Goal: Use online tool/utility: Utilize a website feature to perform a specific function

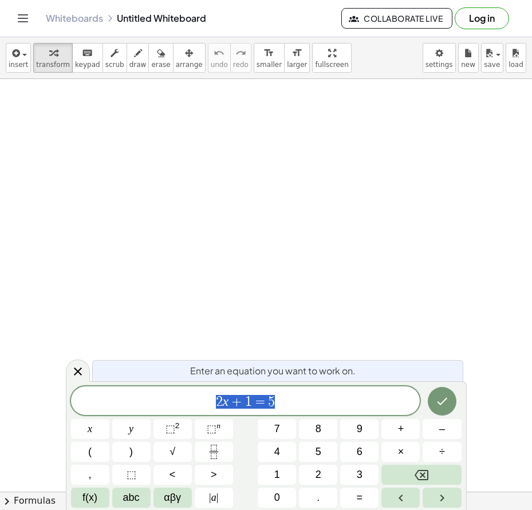
drag, startPoint x: 140, startPoint y: 176, endPoint x: 148, endPoint y: 238, distance: 61.8
click at [152, 239] on div at bounding box center [266, 497] width 532 height 836
click at [17, 61] on span "insert" at bounding box center [18, 65] width 19 height 8
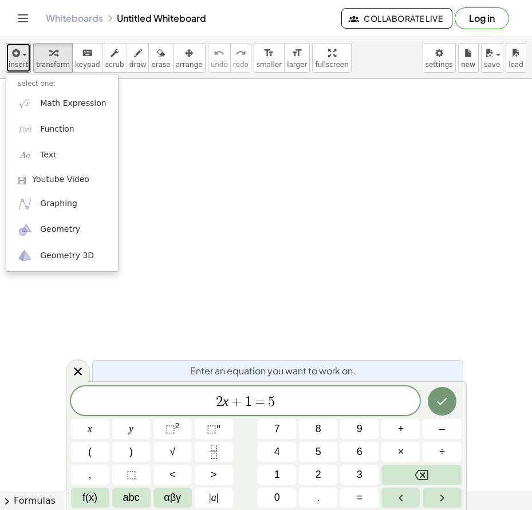
click at [183, 134] on div at bounding box center [266, 497] width 532 height 836
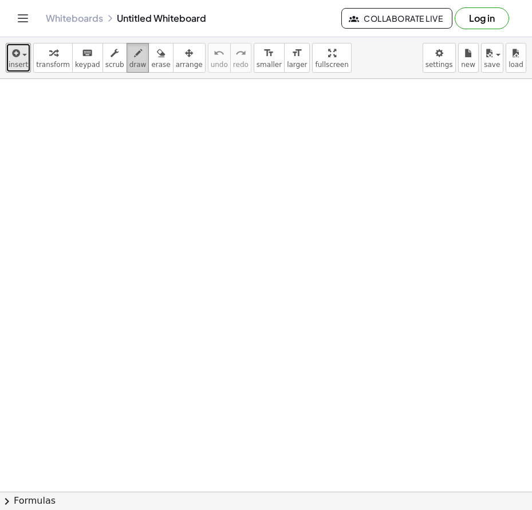
click at [134, 58] on icon "button" at bounding box center [138, 53] width 8 height 14
drag, startPoint x: 70, startPoint y: 124, endPoint x: 70, endPoint y: 150, distance: 25.8
click at [70, 150] on div at bounding box center [266, 497] width 532 height 836
drag, startPoint x: 103, startPoint y: 134, endPoint x: 113, endPoint y: 134, distance: 9.7
click at [113, 134] on div at bounding box center [266, 497] width 532 height 836
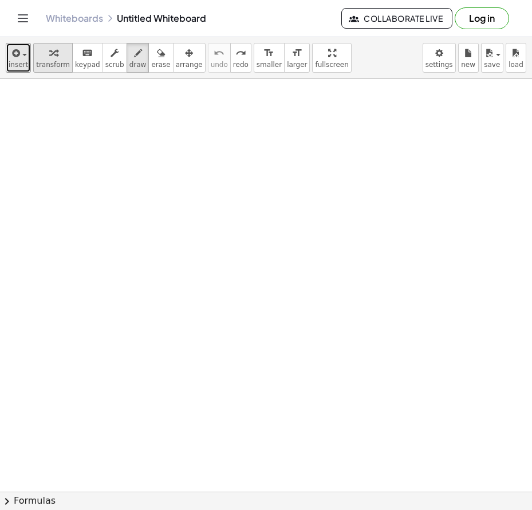
click at [53, 54] on div "button" at bounding box center [53, 53] width 34 height 14
click at [134, 60] on icon "button" at bounding box center [138, 53] width 8 height 14
drag, startPoint x: 45, startPoint y: 131, endPoint x: 72, endPoint y: 198, distance: 72.5
click at [72, 198] on div at bounding box center [266, 497] width 532 height 836
drag, startPoint x: 58, startPoint y: 164, endPoint x: 94, endPoint y: 159, distance: 36.4
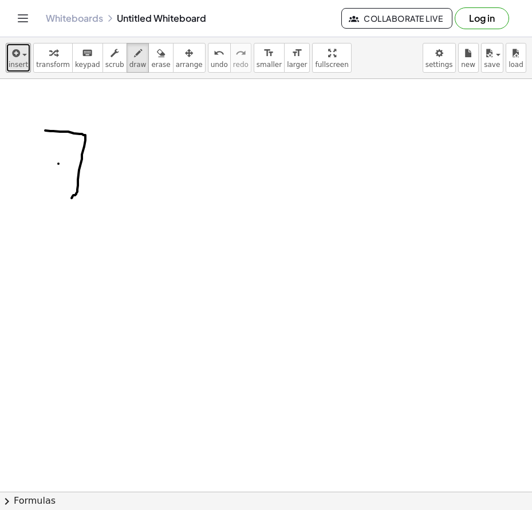
click at [89, 162] on div at bounding box center [266, 497] width 532 height 836
drag, startPoint x: 124, startPoint y: 140, endPoint x: 94, endPoint y: 171, distance: 43.3
click at [94, 171] on div at bounding box center [266, 497] width 532 height 836
click at [434, 55] on body "Graspable Math Activities Get Started Activity Bank Assigned Work Classes White…" at bounding box center [266, 255] width 532 height 510
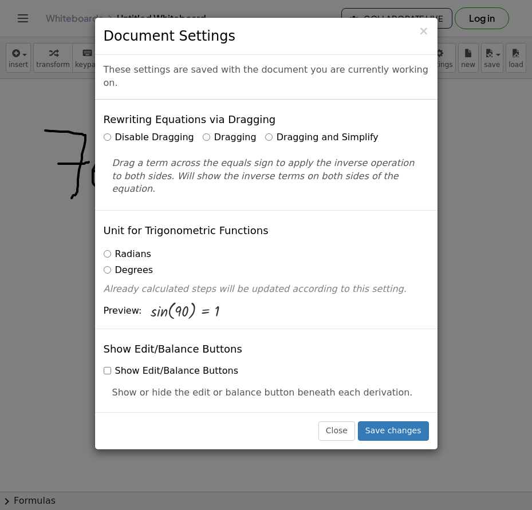
click at [492, 141] on div "× Document Settings These settings are saved with the document you are currentl…" at bounding box center [266, 255] width 532 height 510
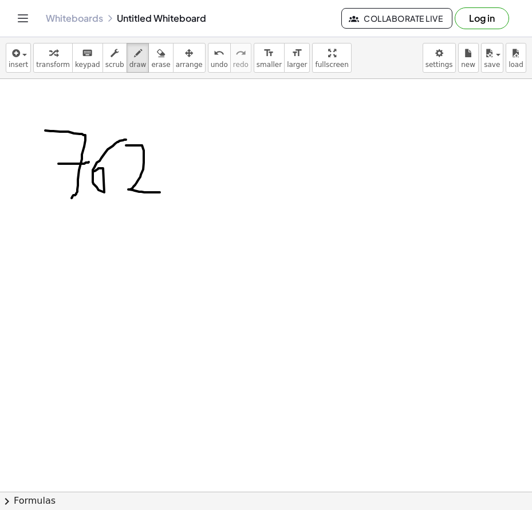
drag, startPoint x: 126, startPoint y: 145, endPoint x: 160, endPoint y: 192, distance: 57.8
click at [160, 192] on div at bounding box center [266, 491] width 532 height 825
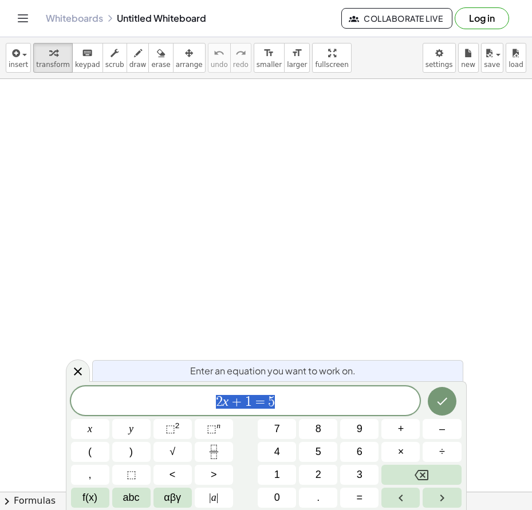
click at [294, 409] on span "2 x + 1 = 5" at bounding box center [245, 402] width 349 height 16
click at [294, 409] on span "2 x + 1 = 5 ​" at bounding box center [245, 402] width 349 height 16
click at [292, 403] on span "7 6 7 . 8 2 −" at bounding box center [245, 402] width 349 height 16
click at [353, 493] on button "=" at bounding box center [359, 498] width 38 height 20
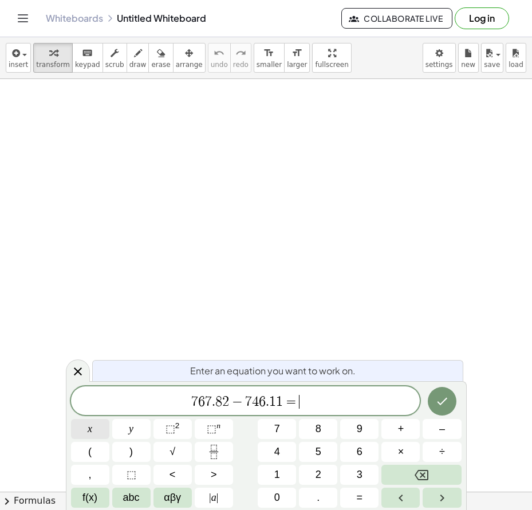
click at [94, 434] on button "x" at bounding box center [90, 429] width 38 height 20
click at [438, 398] on icon "Done" at bounding box center [442, 401] width 14 height 14
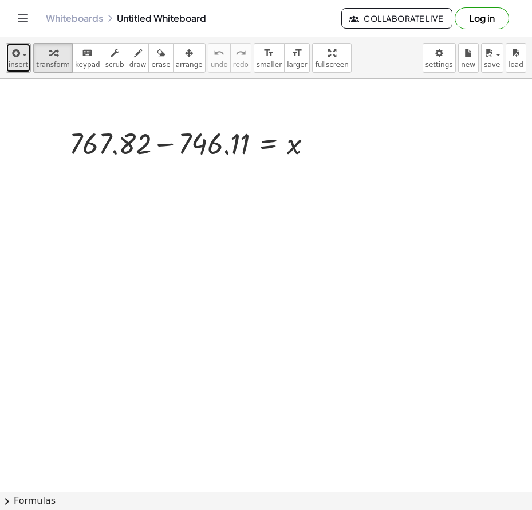
click at [13, 55] on icon "button" at bounding box center [15, 53] width 10 height 14
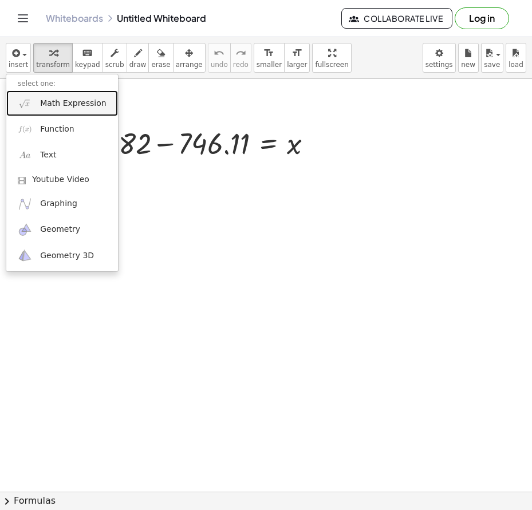
click at [62, 102] on span "Math Expression" at bounding box center [73, 103] width 66 height 11
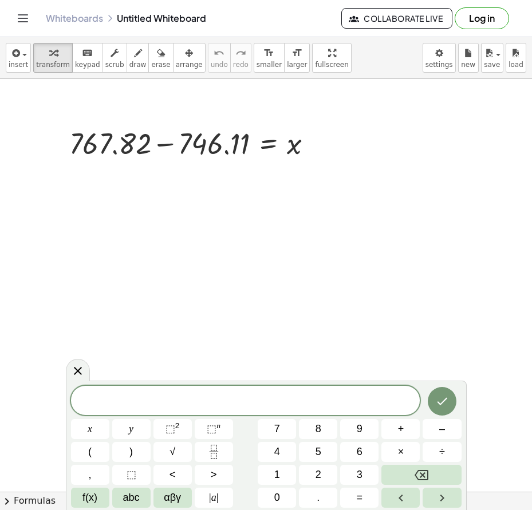
click at [163, 396] on span at bounding box center [245, 401] width 349 height 17
click at [148, 143] on div at bounding box center [195, 142] width 263 height 39
click at [136, 148] on div at bounding box center [195, 142] width 263 height 39
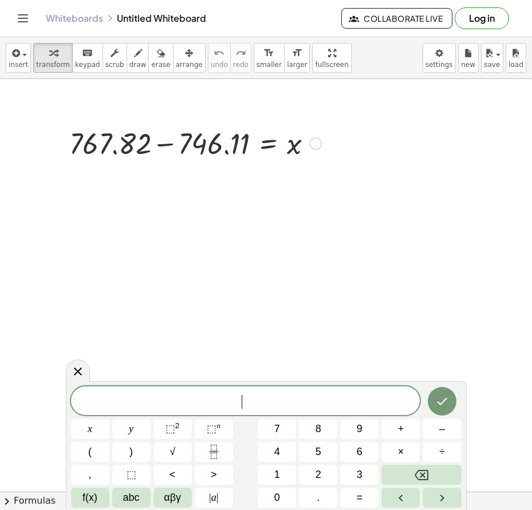
click at [313, 144] on div at bounding box center [315, 143] width 13 height 13
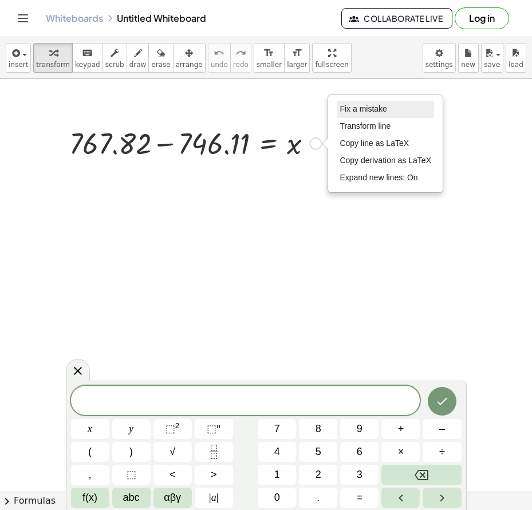
click at [365, 106] on span "Fix a mistake" at bounding box center [362, 108] width 47 height 9
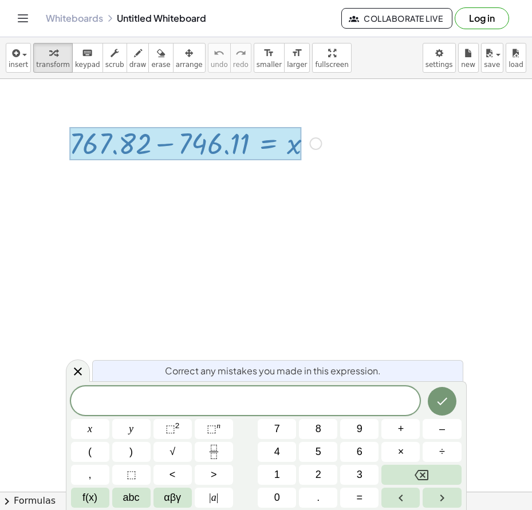
click at [148, 145] on div at bounding box center [185, 143] width 232 height 33
click at [147, 141] on div at bounding box center [185, 143] width 232 height 33
click at [127, 426] on button "y" at bounding box center [131, 429] width 38 height 20
click at [355, 492] on button "=" at bounding box center [359, 498] width 38 height 20
click at [358, 493] on span "=" at bounding box center [360, 497] width 6 height 15
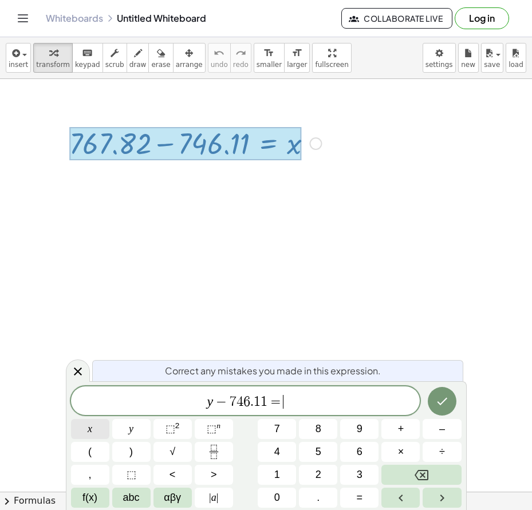
click at [86, 430] on button "x" at bounding box center [90, 429] width 38 height 20
click at [446, 397] on icon "Done" at bounding box center [442, 401] width 14 height 14
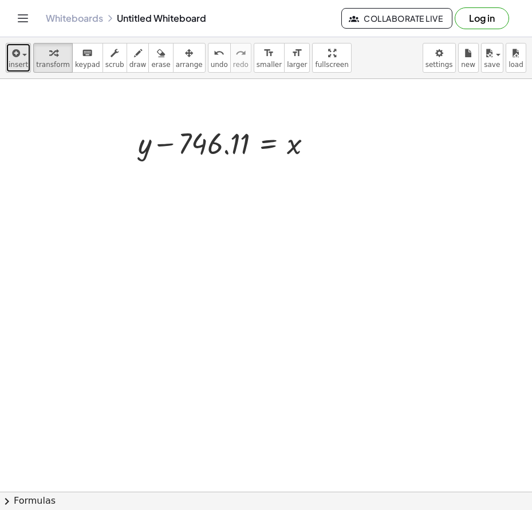
click at [21, 58] on div "button" at bounding box center [18, 53] width 19 height 14
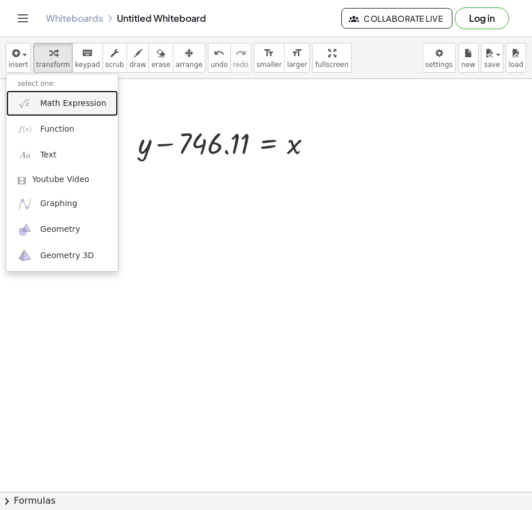
click at [45, 105] on span "Math Expression" at bounding box center [73, 103] width 66 height 11
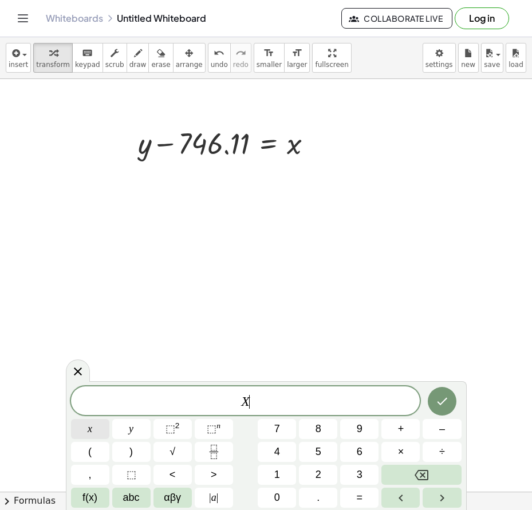
click at [98, 425] on button "x" at bounding box center [90, 429] width 38 height 20
click at [354, 495] on button "=" at bounding box center [359, 498] width 38 height 20
click at [135, 430] on button "y" at bounding box center [131, 429] width 38 height 20
click at [353, 493] on button "=" at bounding box center [359, 498] width 38 height 20
click at [132, 497] on span "abc" at bounding box center [131, 497] width 17 height 15
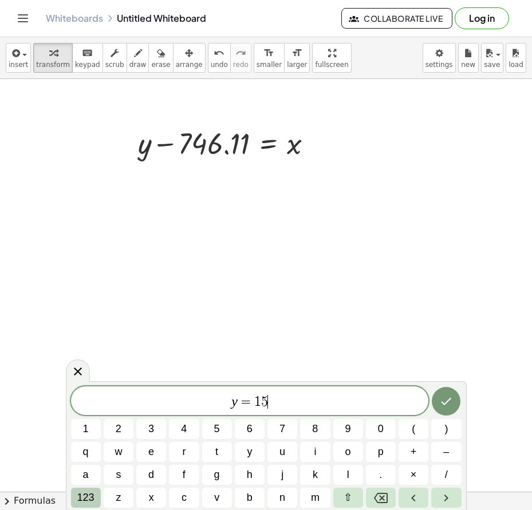
click at [89, 493] on span "123" at bounding box center [85, 497] width 17 height 15
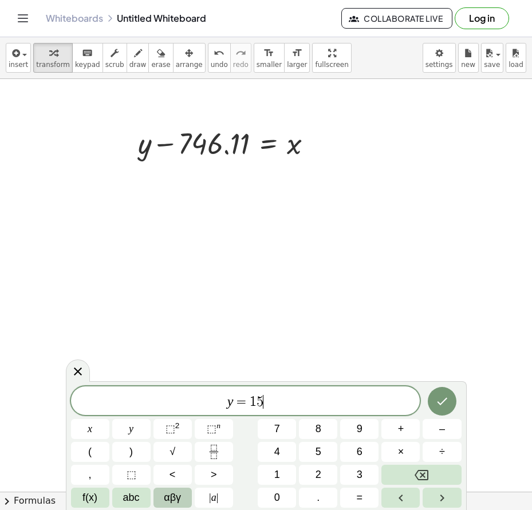
click at [179, 503] on span "αβγ" at bounding box center [172, 497] width 17 height 15
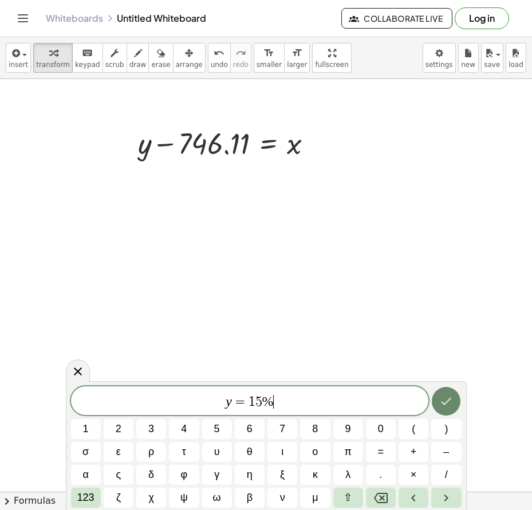
click at [452, 404] on icon "Done" at bounding box center [446, 401] width 14 height 14
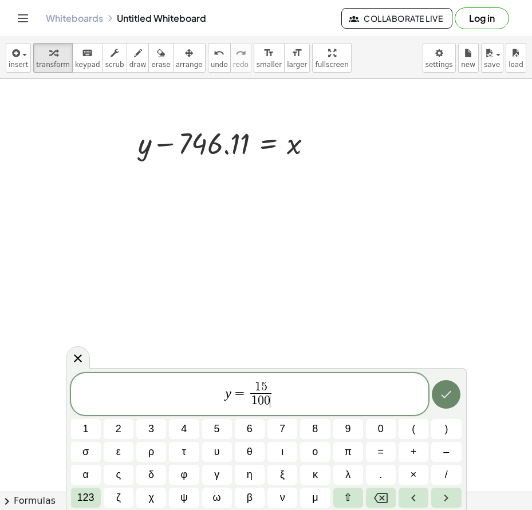
click at [444, 395] on icon "Done" at bounding box center [446, 395] width 14 height 14
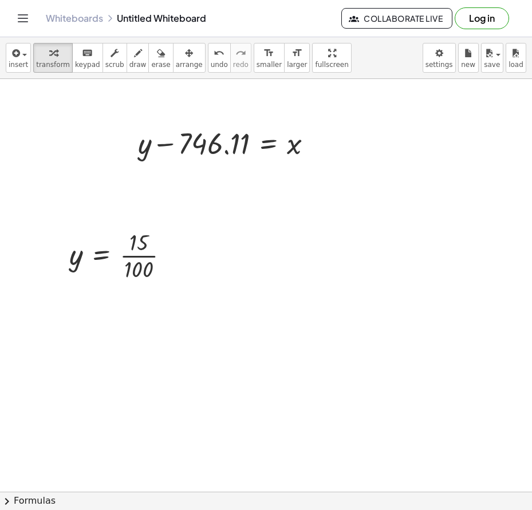
click at [192, 198] on div at bounding box center [266, 497] width 532 height 836
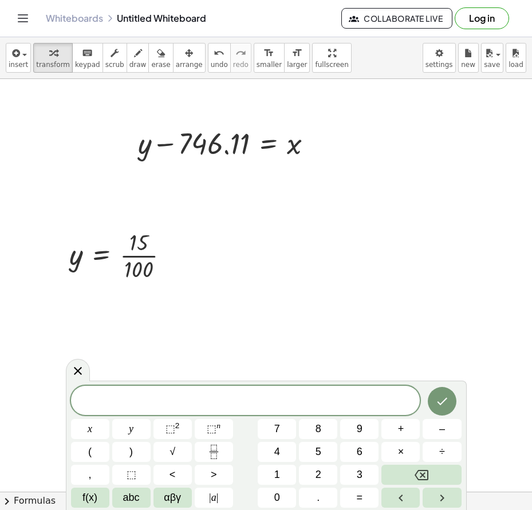
click at [267, 401] on span at bounding box center [245, 401] width 349 height 17
click at [135, 432] on button "y" at bounding box center [131, 429] width 38 height 20
click at [361, 496] on span "=" at bounding box center [360, 497] width 6 height 15
click at [151, 61] on span "erase" at bounding box center [160, 65] width 19 height 8
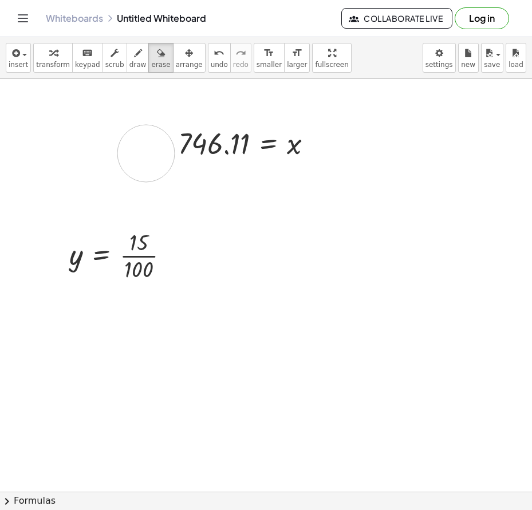
click at [146, 153] on div at bounding box center [266, 497] width 532 height 836
drag, startPoint x: 150, startPoint y: 153, endPoint x: 74, endPoint y: 258, distance: 129.2
click at [74, 258] on div at bounding box center [266, 497] width 532 height 836
drag, startPoint x: 116, startPoint y: 242, endPoint x: 88, endPoint y: 262, distance: 34.0
click at [88, 262] on div at bounding box center [266, 497] width 532 height 836
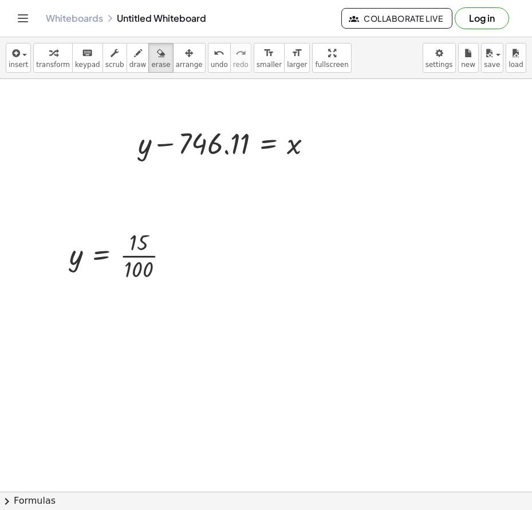
click at [88, 262] on div at bounding box center [266, 497] width 532 height 836
drag, startPoint x: 88, startPoint y: 262, endPoint x: 151, endPoint y: 253, distance: 63.6
click at [151, 253] on div at bounding box center [266, 497] width 532 height 836
